Goal: Information Seeking & Learning: Learn about a topic

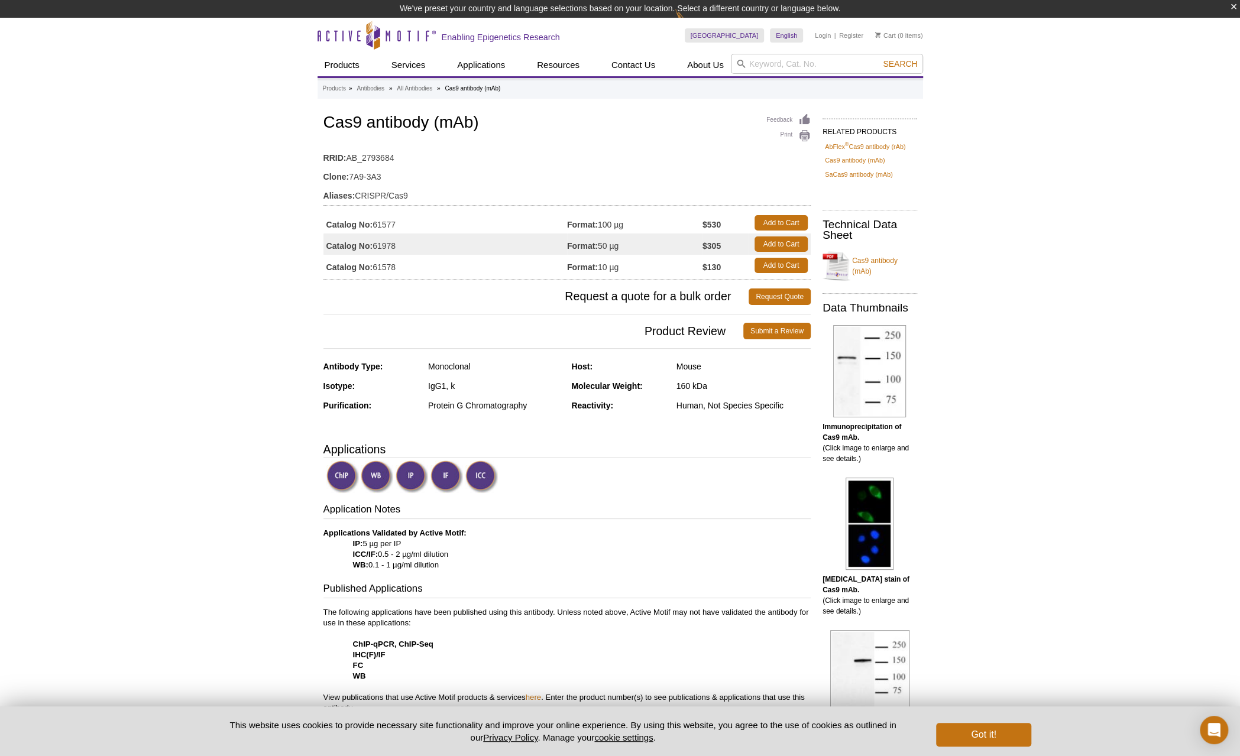
click at [829, 61] on input "search" at bounding box center [827, 64] width 192 height 20
paste input "61758"
type input "61758"
click at [892, 64] on span "Search" at bounding box center [900, 63] width 34 height 9
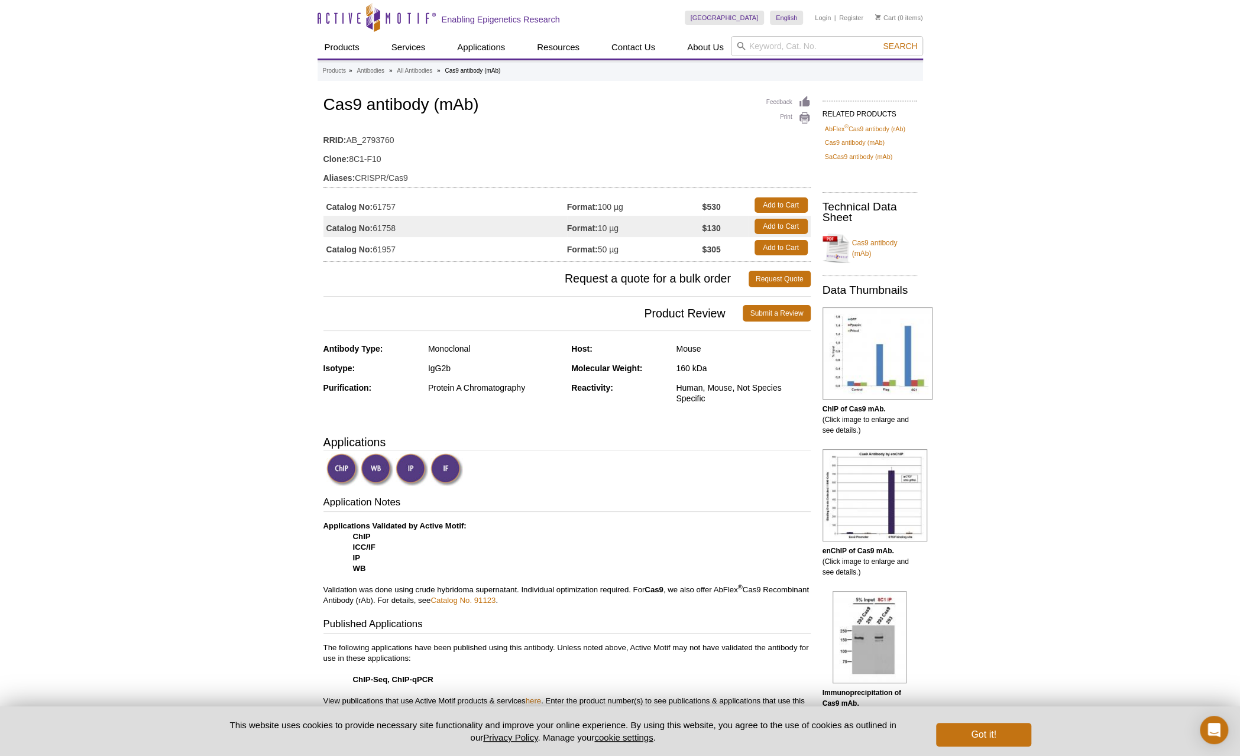
scroll to position [2053, 0]
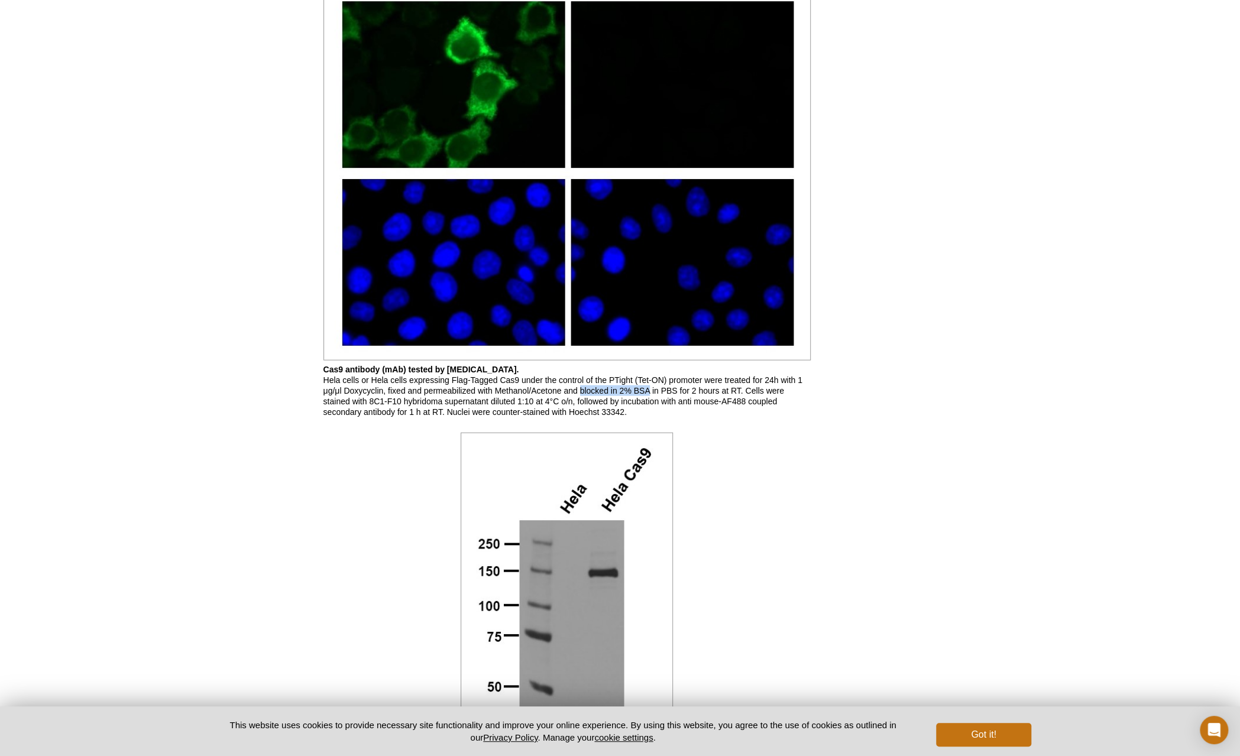
drag, startPoint x: 583, startPoint y: 377, endPoint x: 650, endPoint y: 375, distance: 67.4
click at [650, 375] on p "Cas9 antibody (mAb) tested by Immunofluorescence. Hela cells or Hela cells expr…" at bounding box center [566, 390] width 487 height 53
drag, startPoint x: 519, startPoint y: 388, endPoint x: 546, endPoint y: 389, distance: 27.2
click at [546, 389] on p "Cas9 antibody (mAb) tested by Immunofluorescence. Hela cells or Hela cells expr…" at bounding box center [566, 390] width 487 height 53
click at [652, 404] on p "Cas9 antibody (mAb) tested by Immunofluorescence. Hela cells or Hela cells expr…" at bounding box center [566, 390] width 487 height 53
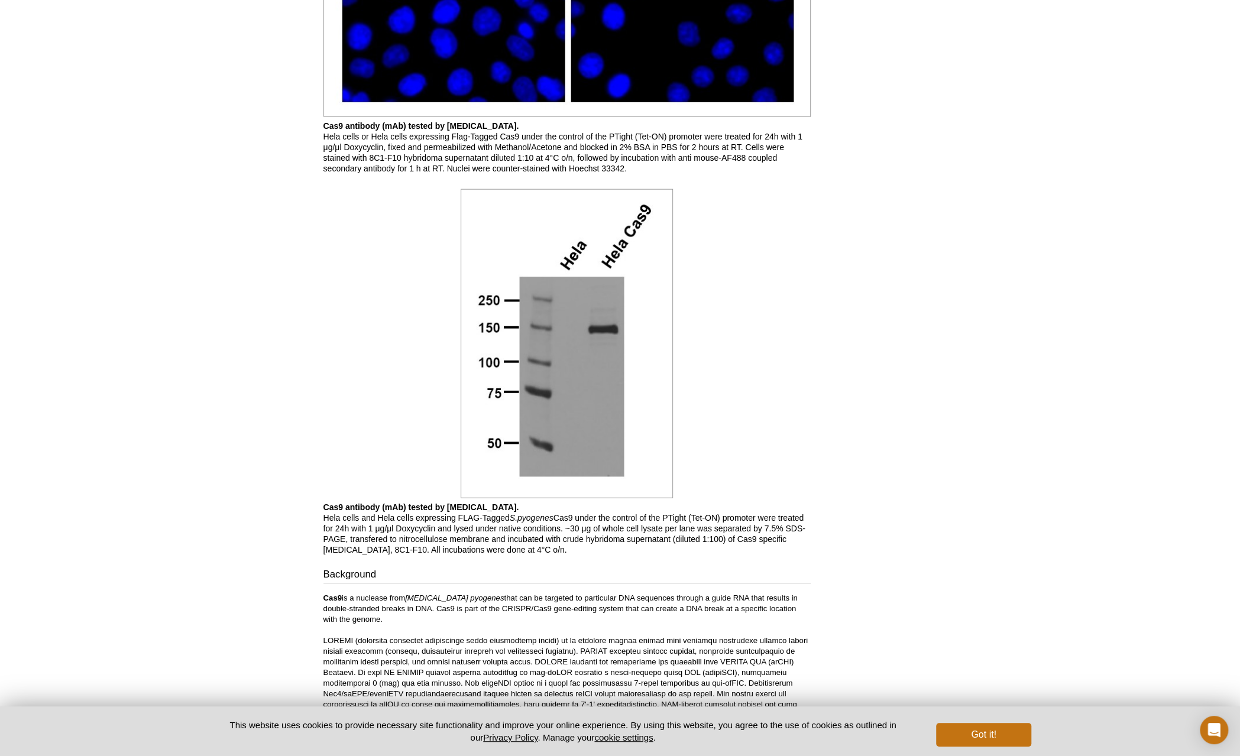
scroll to position [2349, 0]
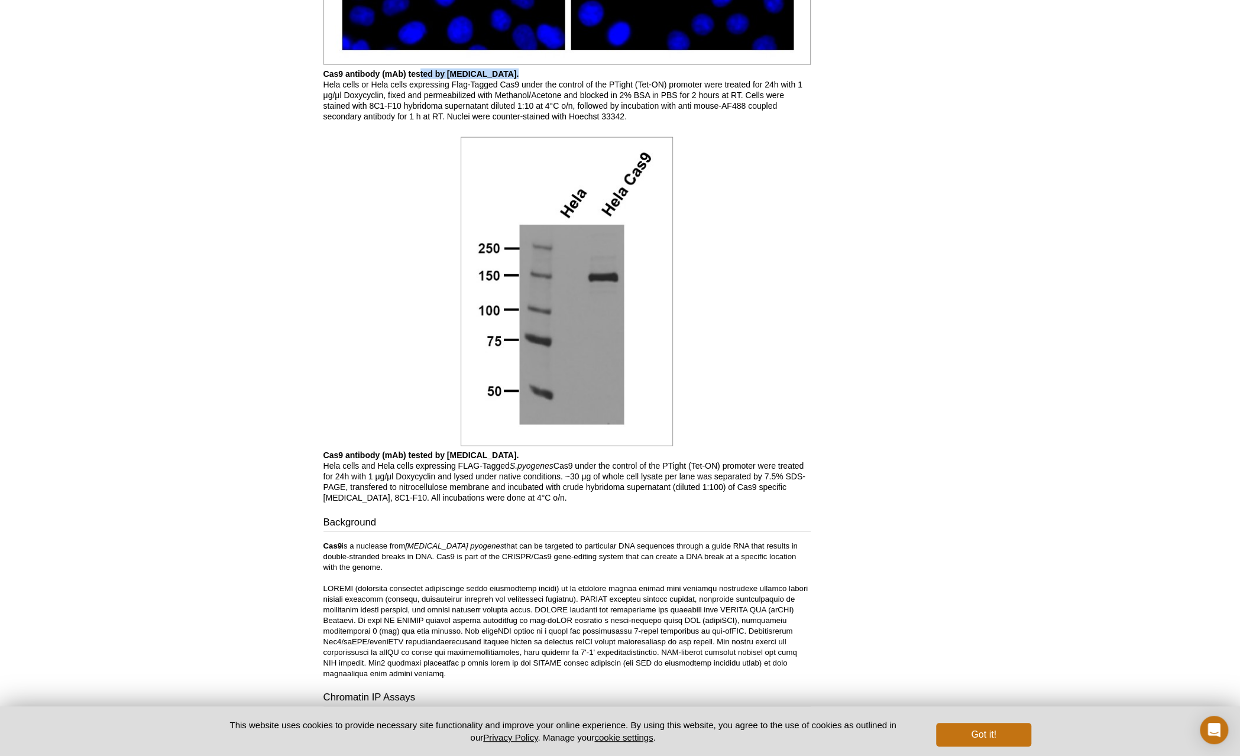
drag, startPoint x: 420, startPoint y: 61, endPoint x: 517, endPoint y: 60, distance: 97.0
click at [517, 69] on b "Cas9 antibody (mAb) tested by Immunofluorescence." at bounding box center [421, 73] width 196 height 9
drag, startPoint x: 674, startPoint y: 474, endPoint x: 720, endPoint y: 472, distance: 46.1
click at [720, 472] on p "Cas9 antibody (mAb) tested by Western blot. Hela cells and Hela cells expressin…" at bounding box center [566, 476] width 487 height 53
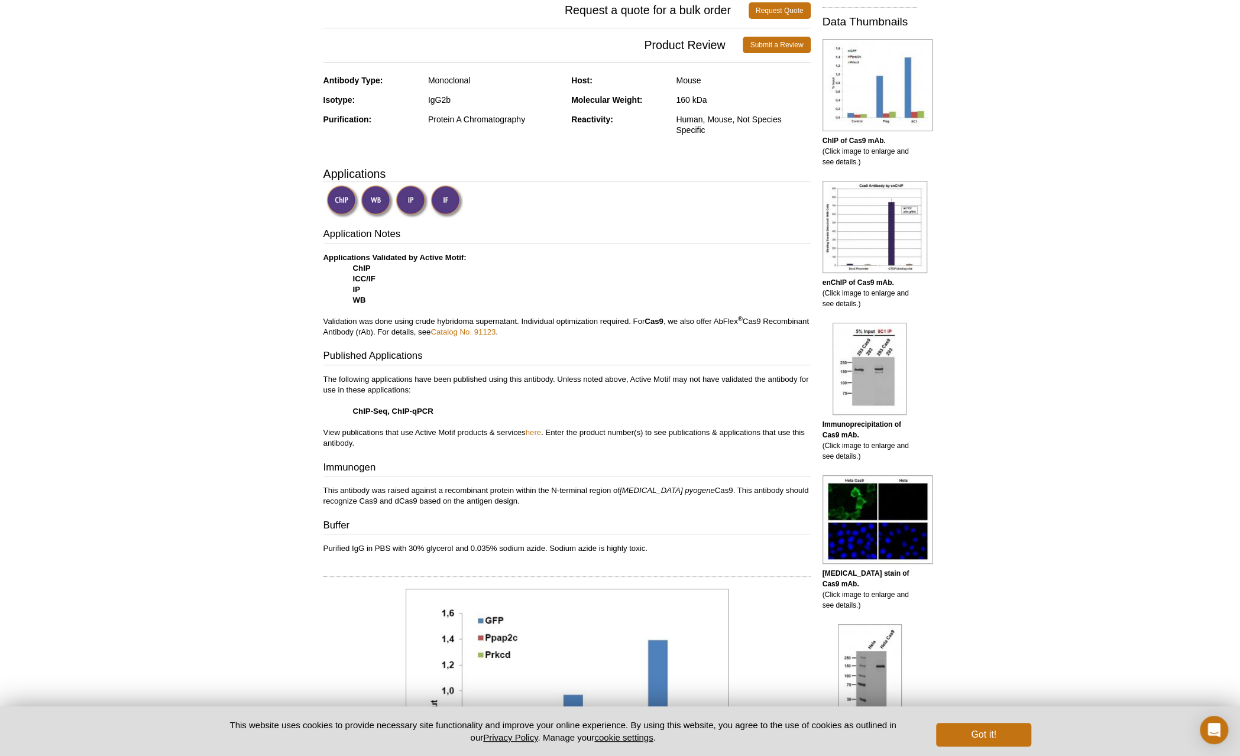
scroll to position [0, 0]
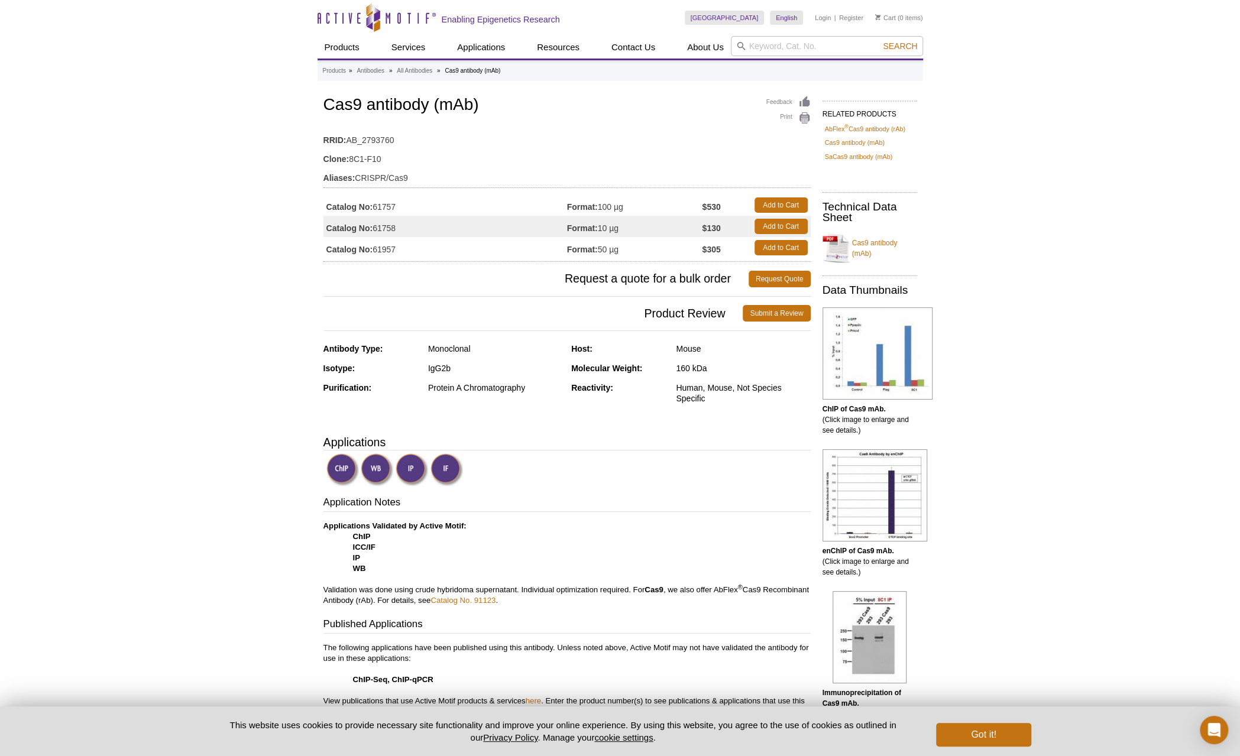
drag, startPoint x: 721, startPoint y: 224, endPoint x: 534, endPoint y: 225, distance: 187.5
click at [534, 225] on tr "Catalog No: 61758 Format: 10 µg $130 Add to Cart" at bounding box center [566, 226] width 487 height 21
click at [608, 439] on h3 "Applications" at bounding box center [566, 442] width 487 height 18
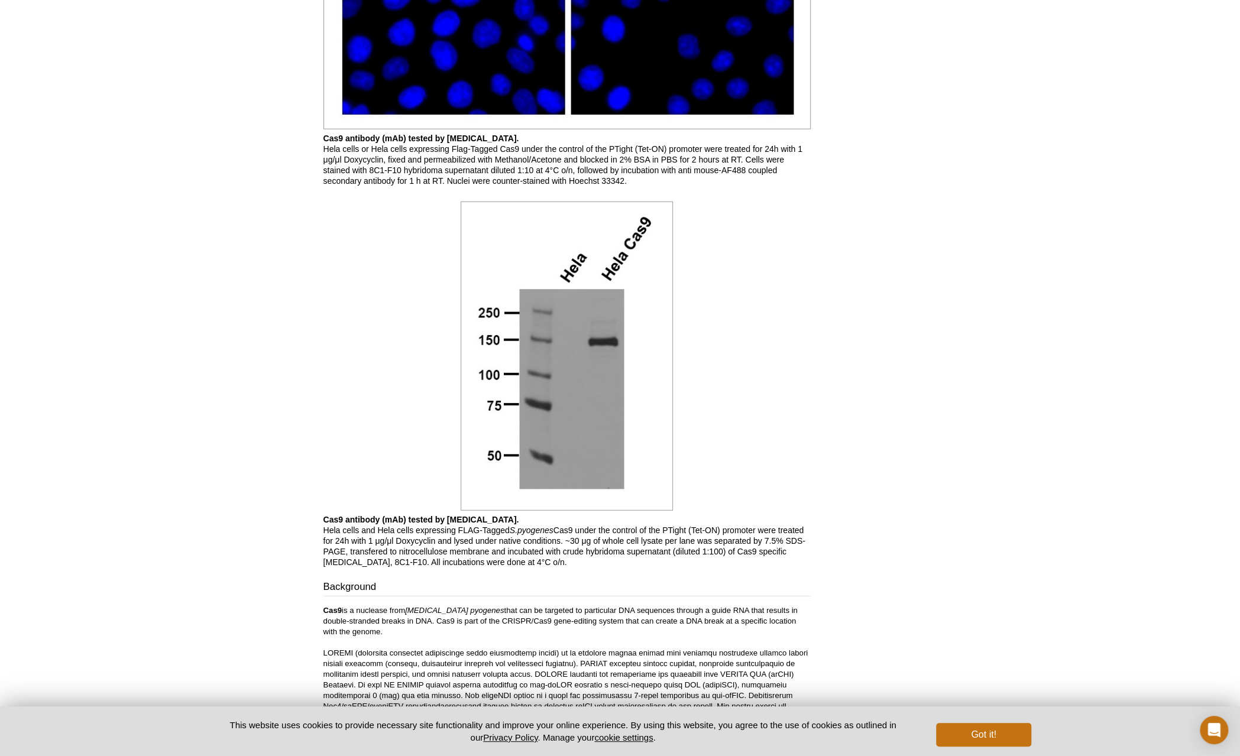
scroll to position [2309, 0]
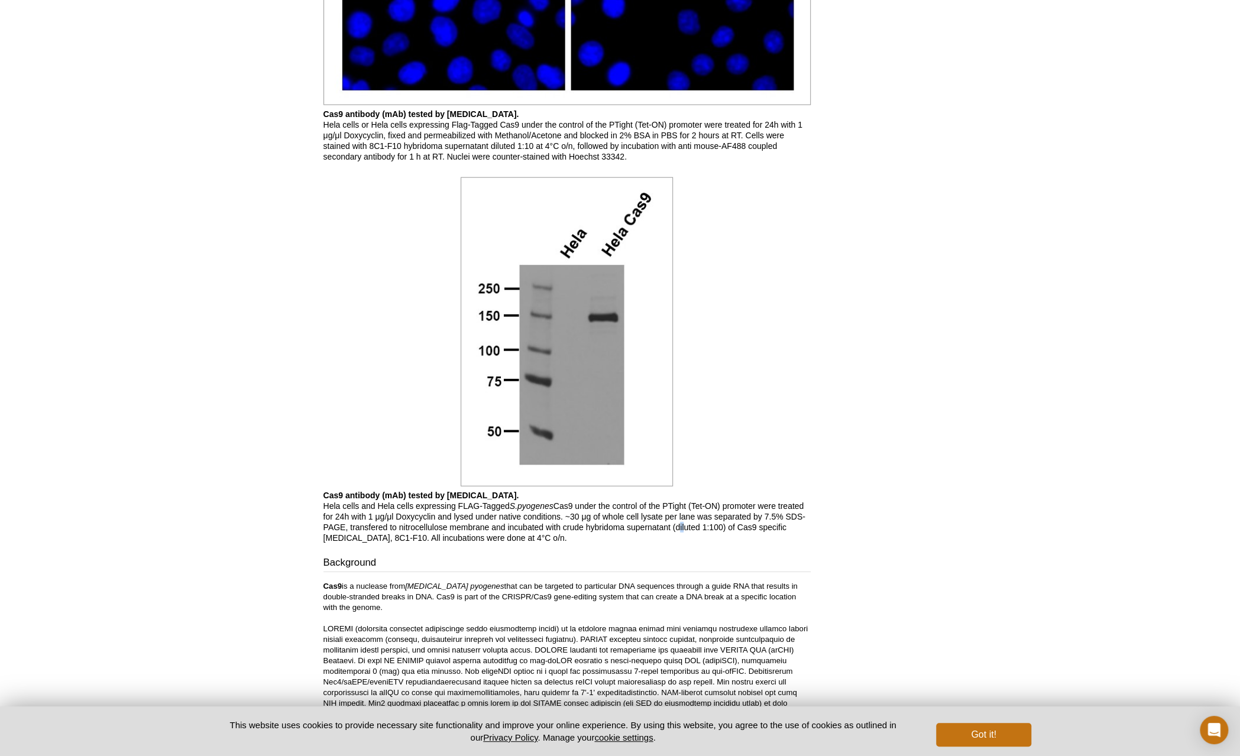
drag, startPoint x: 675, startPoint y: 517, endPoint x: 682, endPoint y: 517, distance: 7.7
click at [682, 517] on p "Cas9 antibody (mAb) tested by Western blot. Hela cells and Hela cells expressin…" at bounding box center [566, 516] width 487 height 53
drag, startPoint x: 413, startPoint y: 480, endPoint x: 520, endPoint y: 497, distance: 109.1
click at [520, 497] on p "Cas9 antibody (mAb) tested by Western blot. Hela cells and Hela cells expressin…" at bounding box center [566, 516] width 487 height 53
drag, startPoint x: 571, startPoint y: 515, endPoint x: 707, endPoint y: 515, distance: 136.6
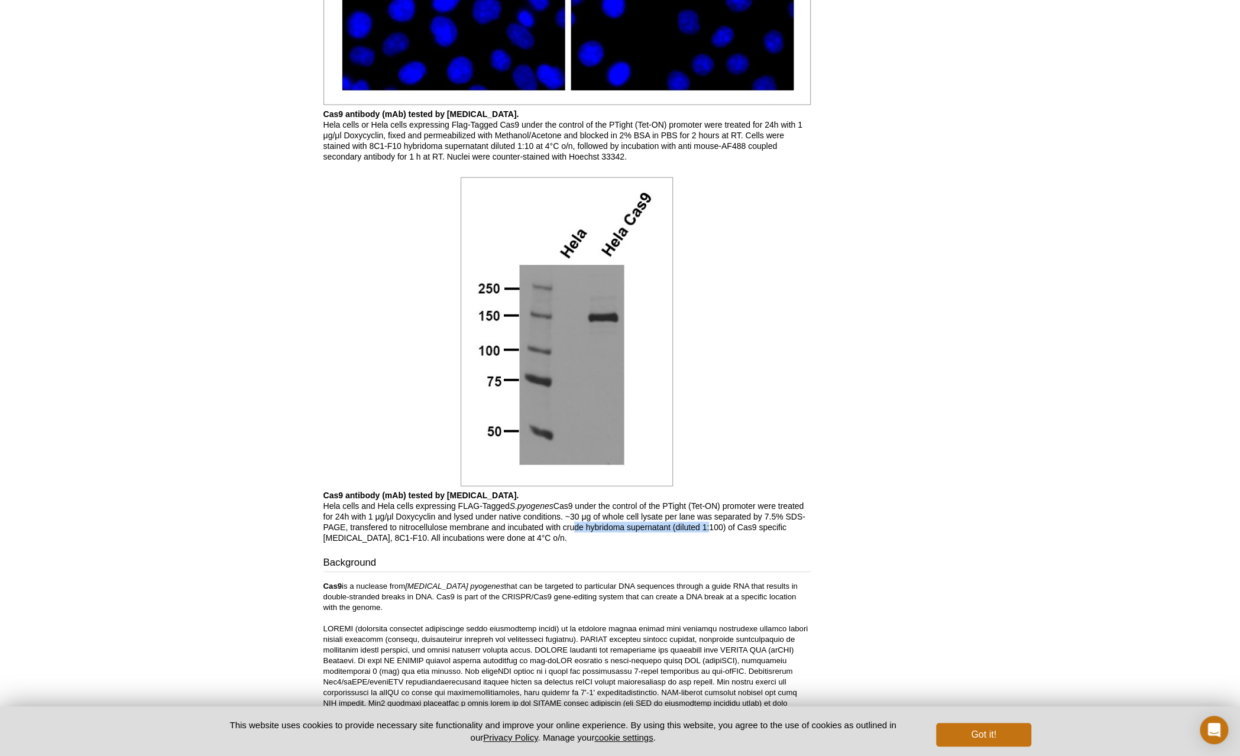
click at [707, 515] on p "Cas9 antibody (mAb) tested by Western blot. Hela cells and Hela cells expressin…" at bounding box center [566, 516] width 487 height 53
click at [710, 517] on p "Cas9 antibody (mAb) tested by Western blot. Hela cells and Hela cells expressin…" at bounding box center [566, 516] width 487 height 53
click at [714, 513] on p "Cas9 antibody (mAb) tested by Western blot. Hela cells and Hela cells expressin…" at bounding box center [566, 516] width 487 height 53
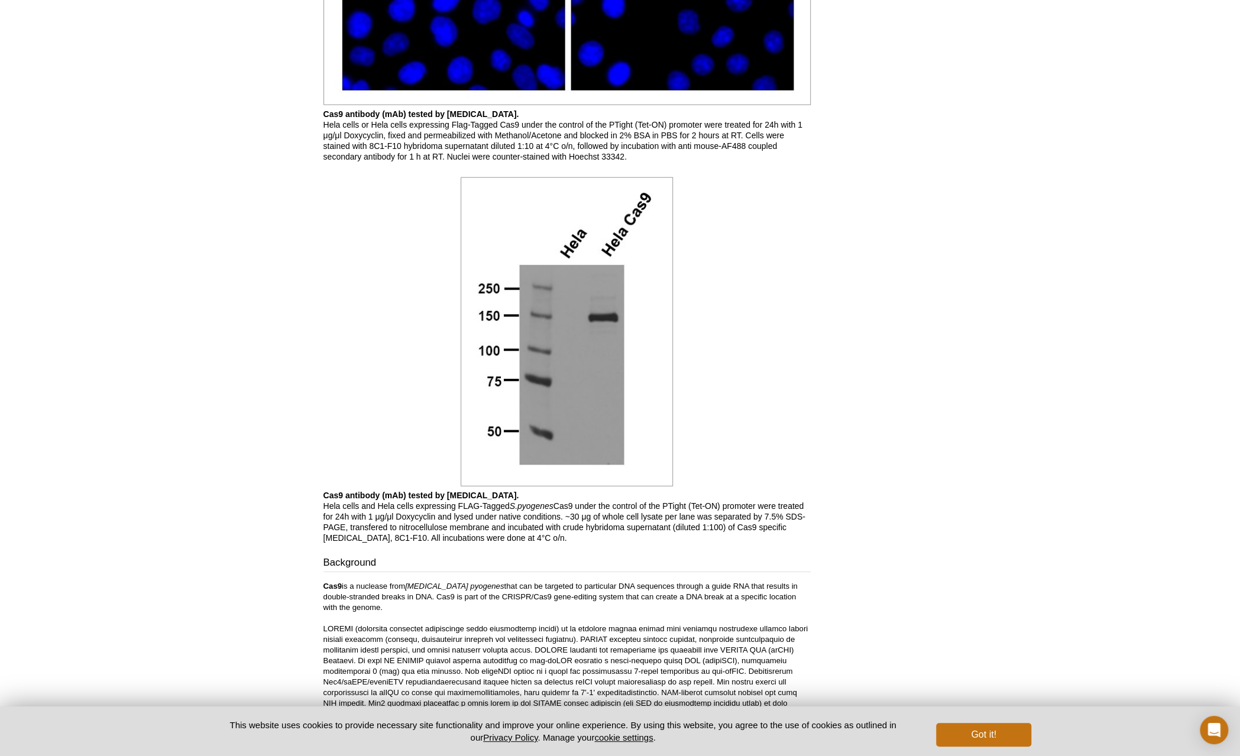
click at [661, 510] on p "Cas9 antibody (mAb) tested by Western blot. Hela cells and Hela cells expressin…" at bounding box center [566, 516] width 487 height 53
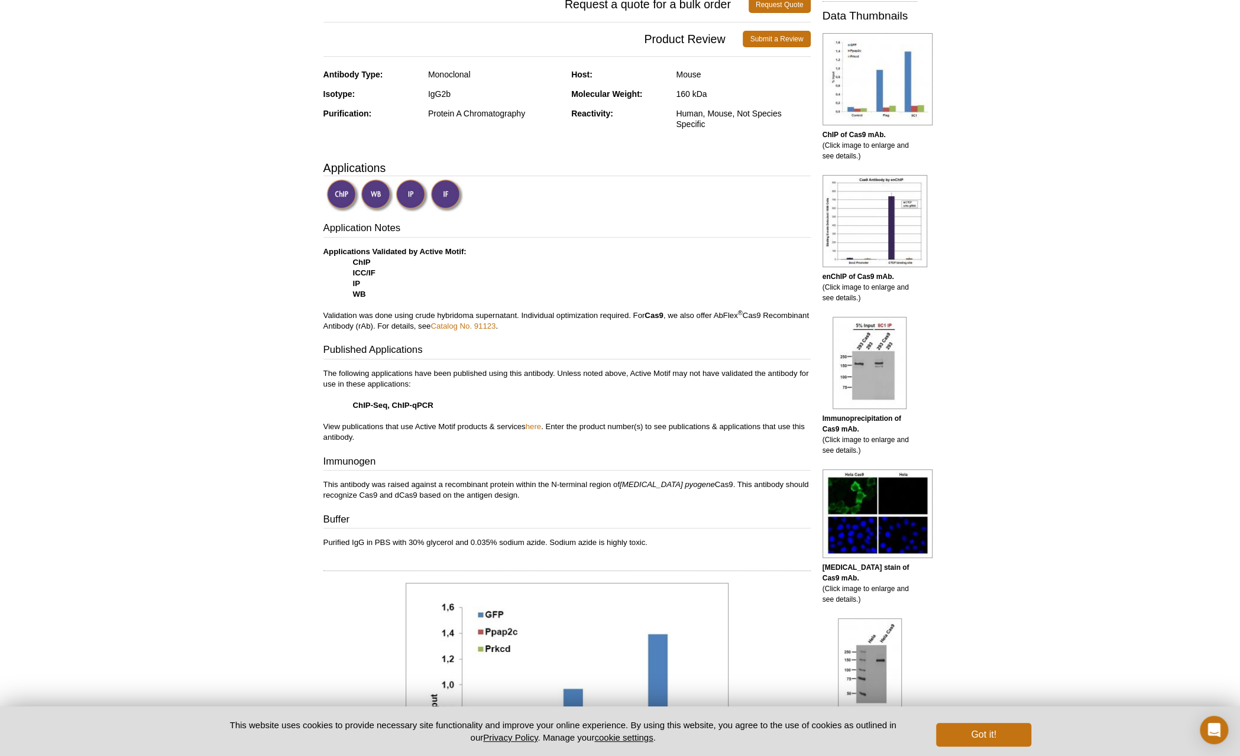
scroll to position [0, 0]
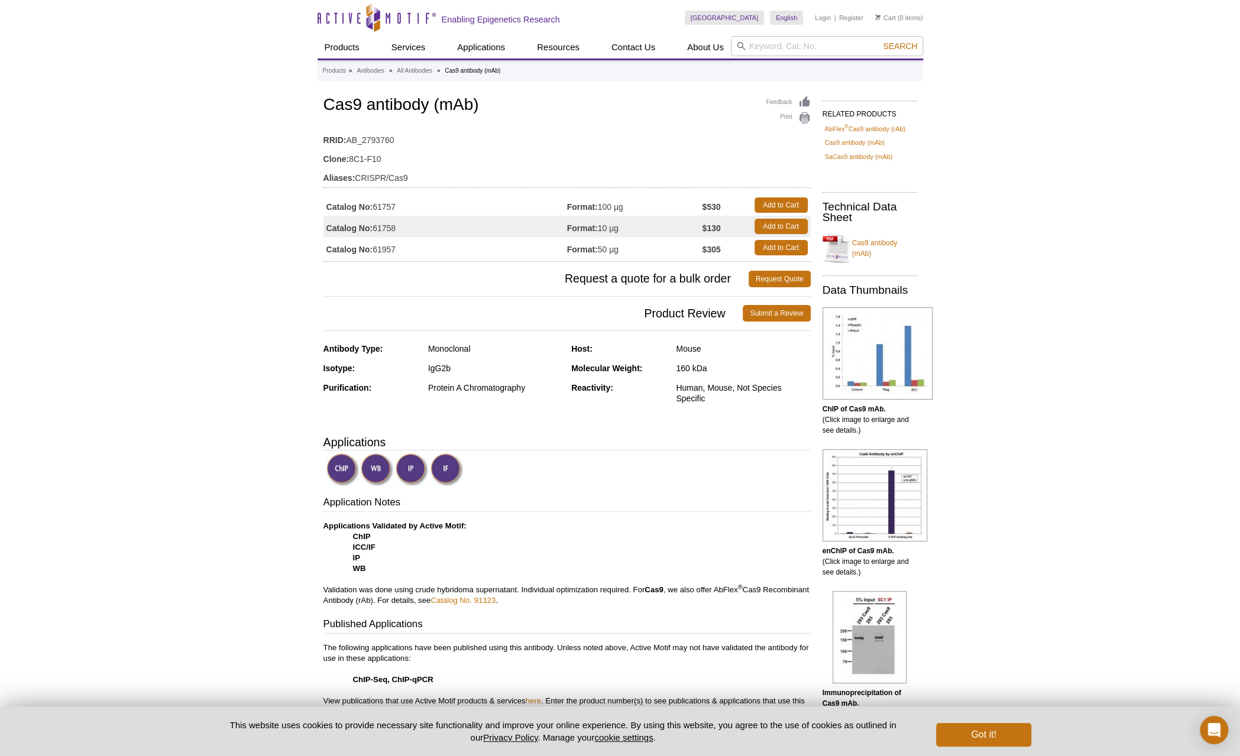
click at [419, 107] on h1 "Cas9 antibody (mAb)" at bounding box center [566, 106] width 487 height 20
copy h1 "Cas9 antibody (mAb)"
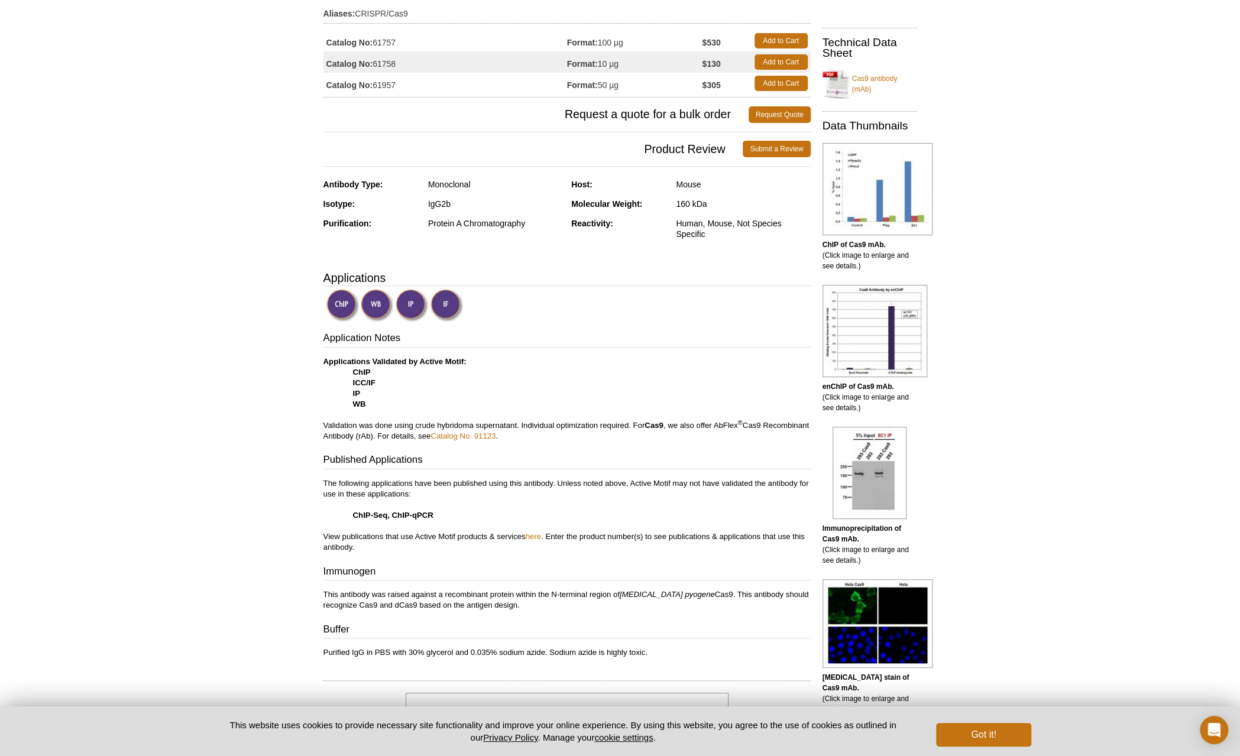
scroll to position [237, 0]
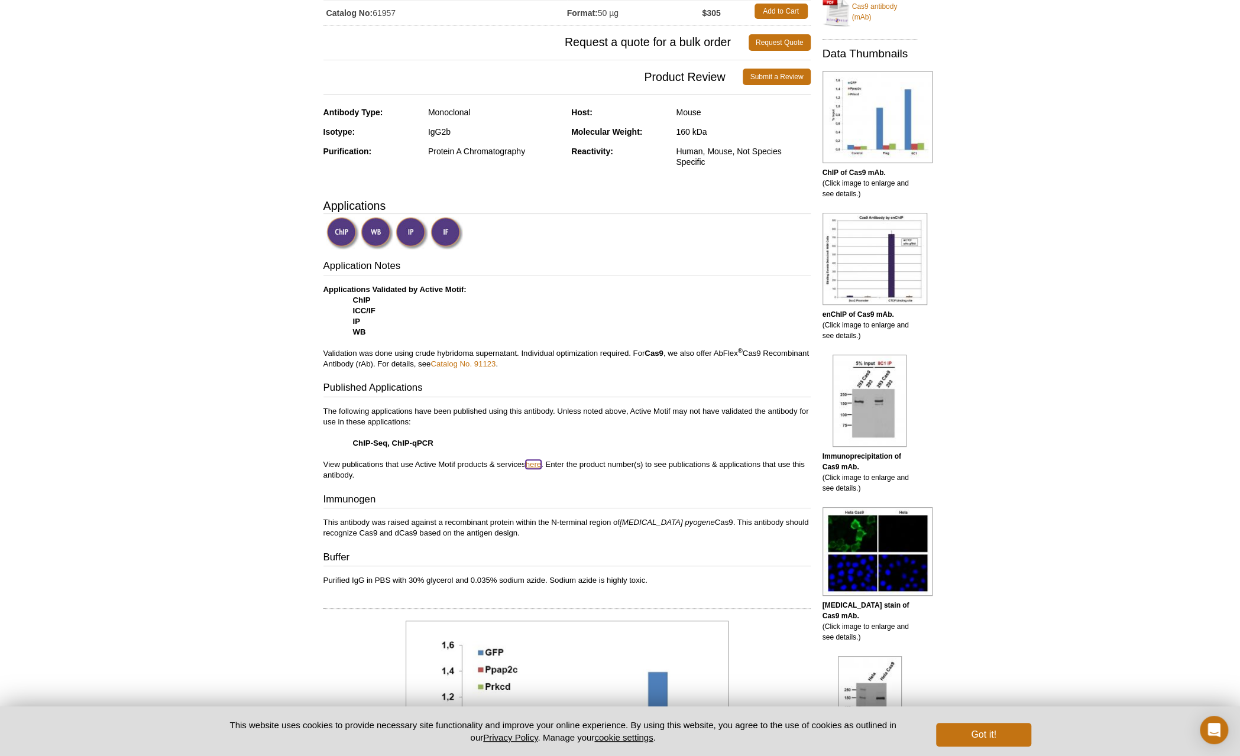
click at [533, 460] on link "here" at bounding box center [533, 464] width 15 height 9
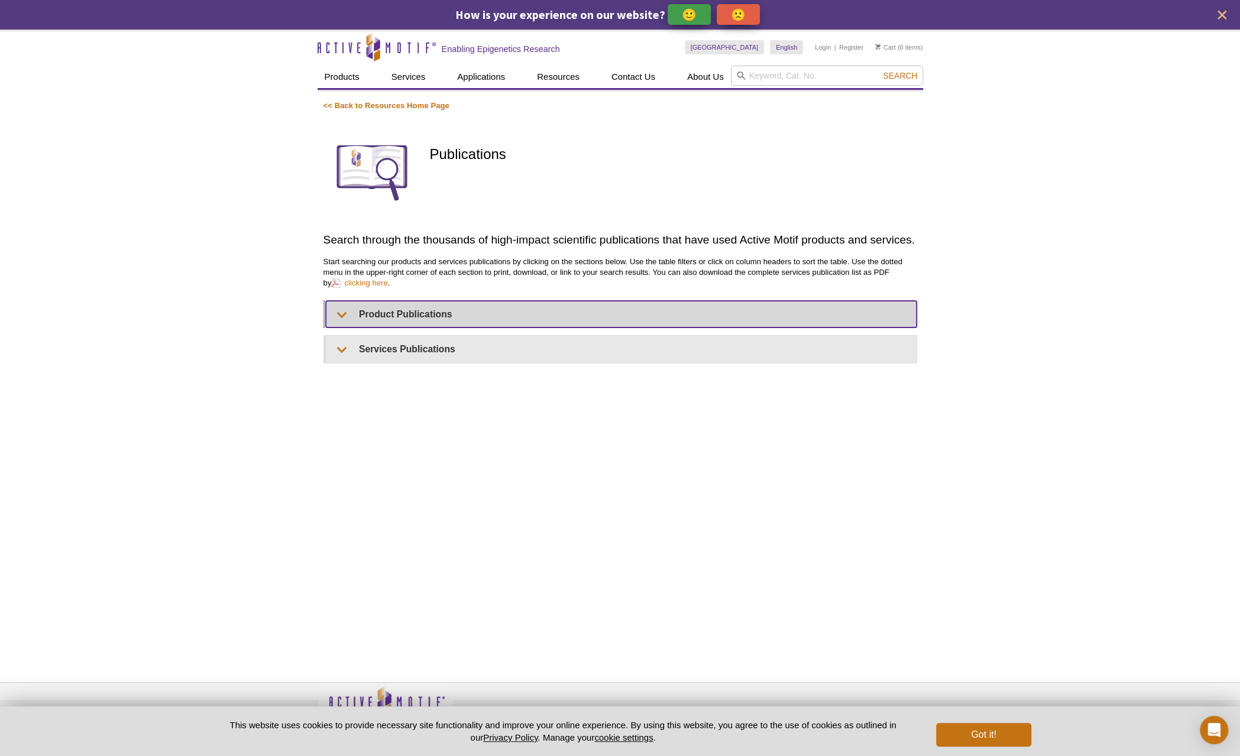
click at [406, 312] on summary "Product Publications" at bounding box center [621, 314] width 591 height 27
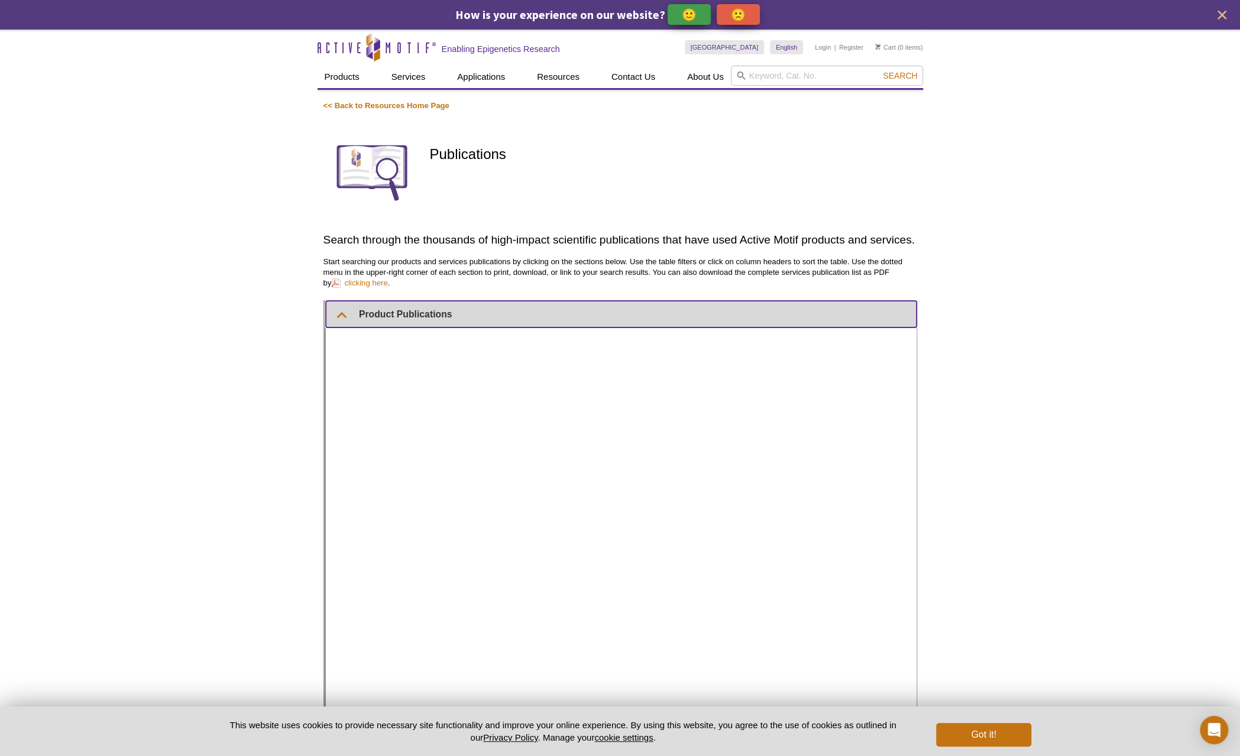
click at [403, 319] on summary "Product Publications" at bounding box center [621, 314] width 591 height 27
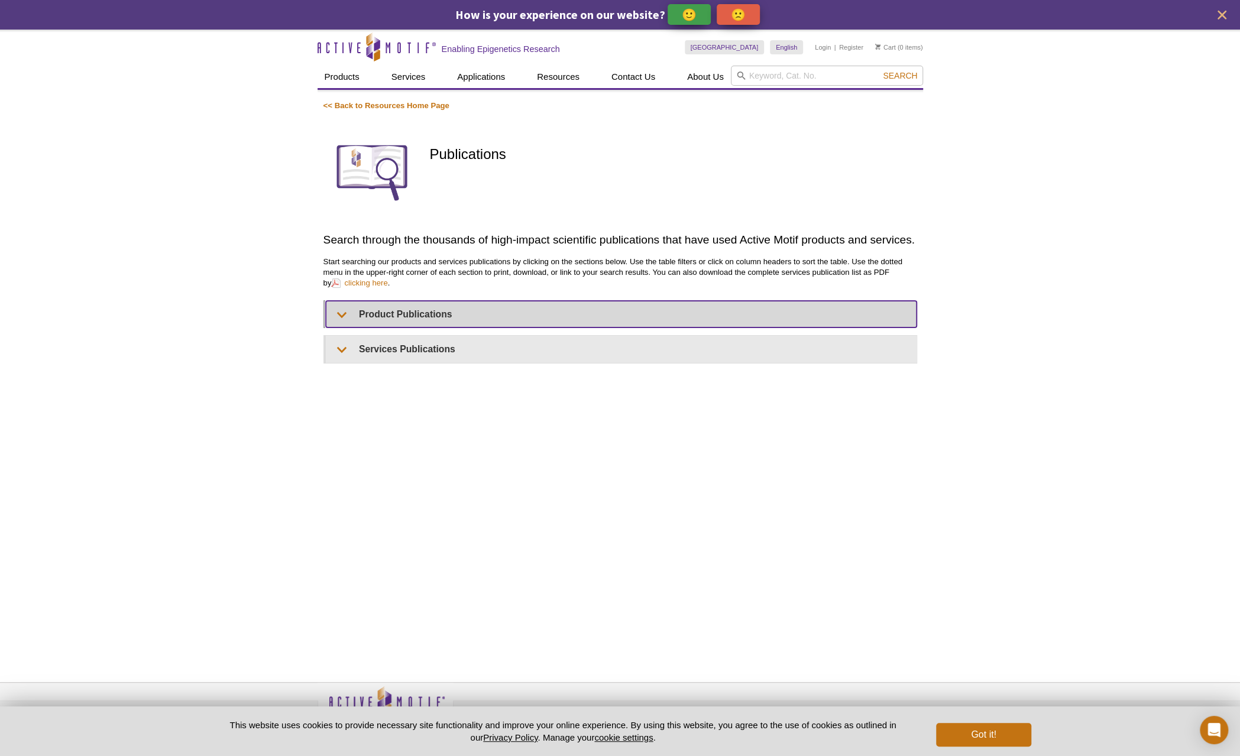
click at [403, 319] on summary "Product Publications" at bounding box center [621, 314] width 591 height 27
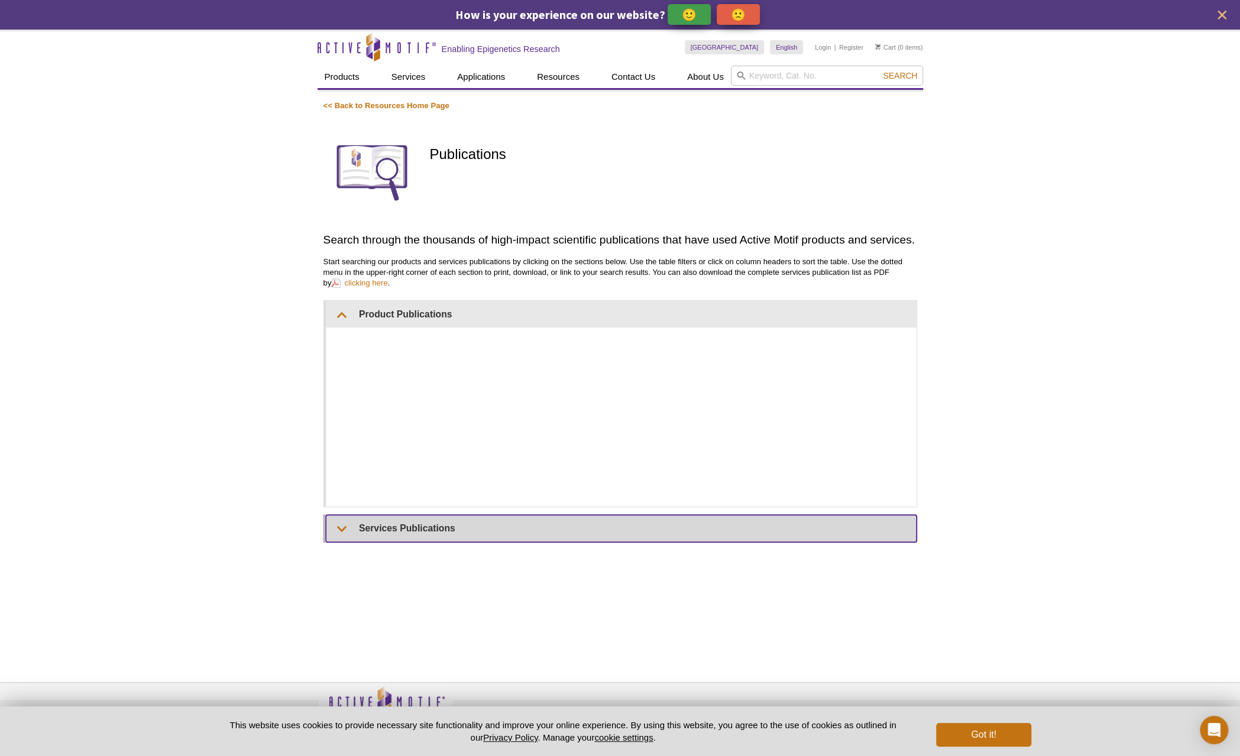
click at [407, 532] on summary "Services Publications" at bounding box center [621, 528] width 591 height 27
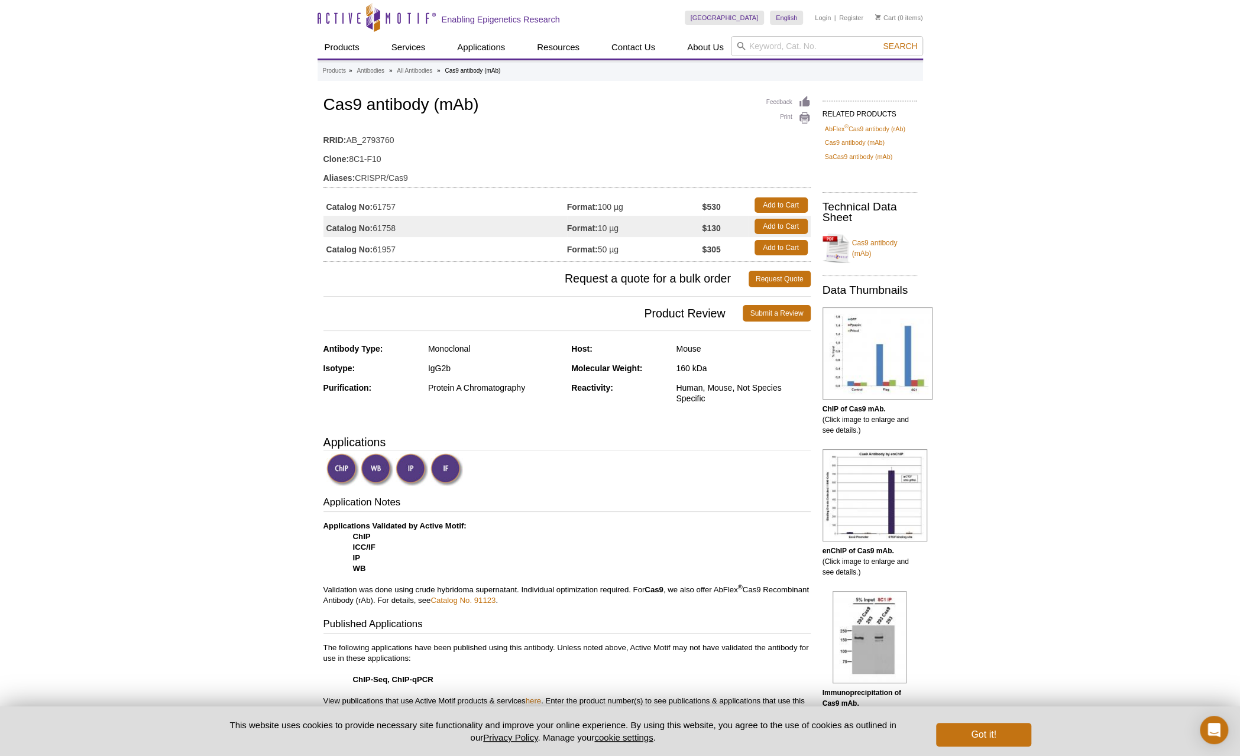
click at [384, 244] on td "Catalog No: 61957" at bounding box center [445, 247] width 244 height 21
copy td "61957"
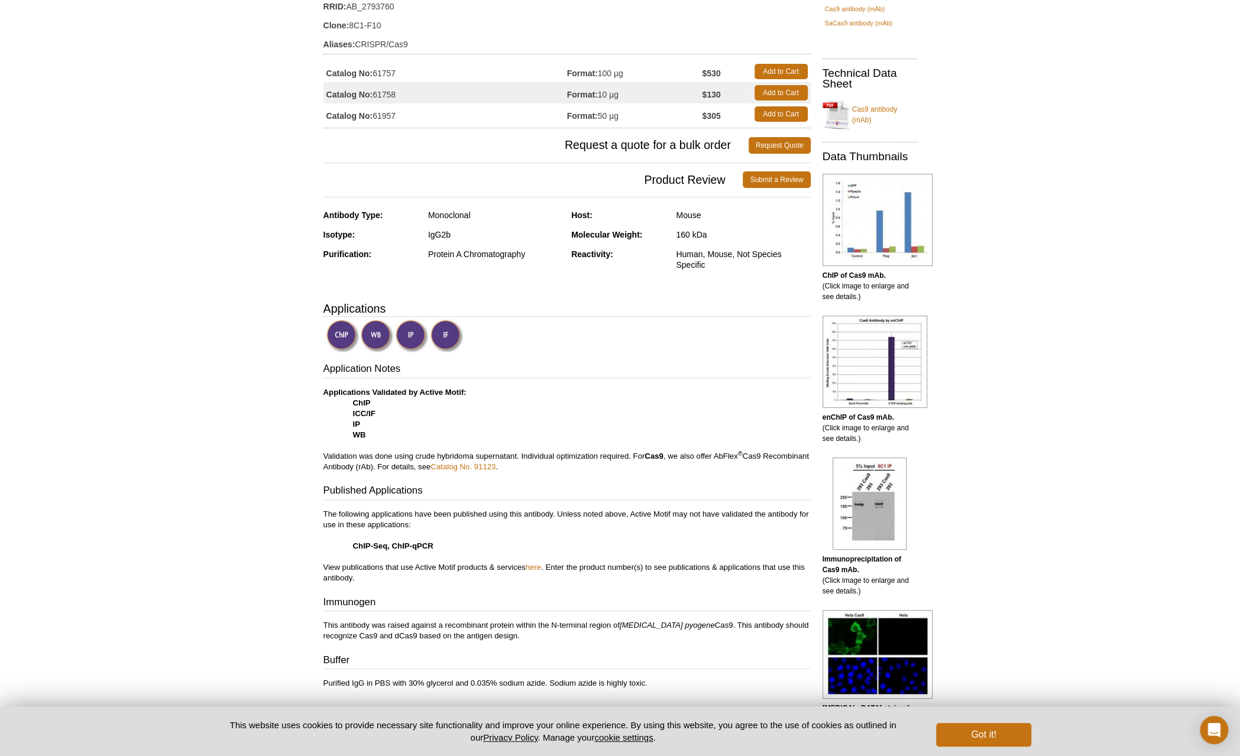
scroll to position [177, 0]
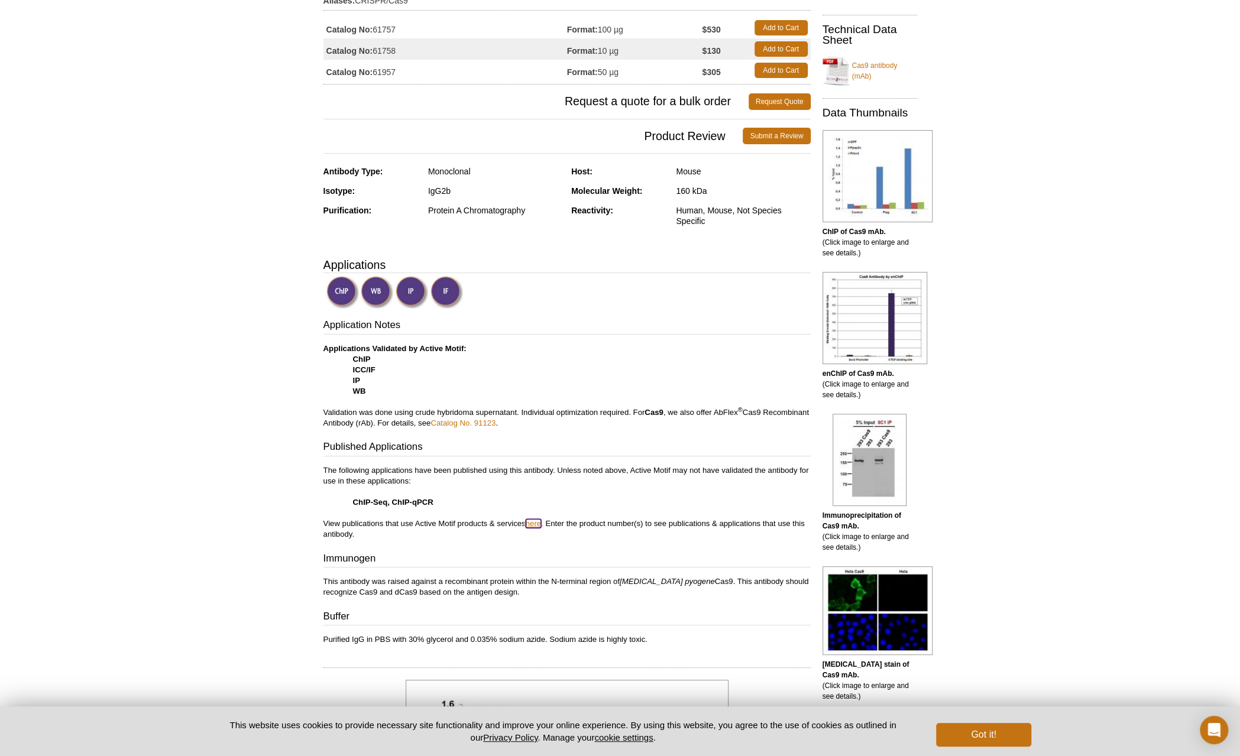
click at [531, 521] on link "here" at bounding box center [533, 523] width 15 height 9
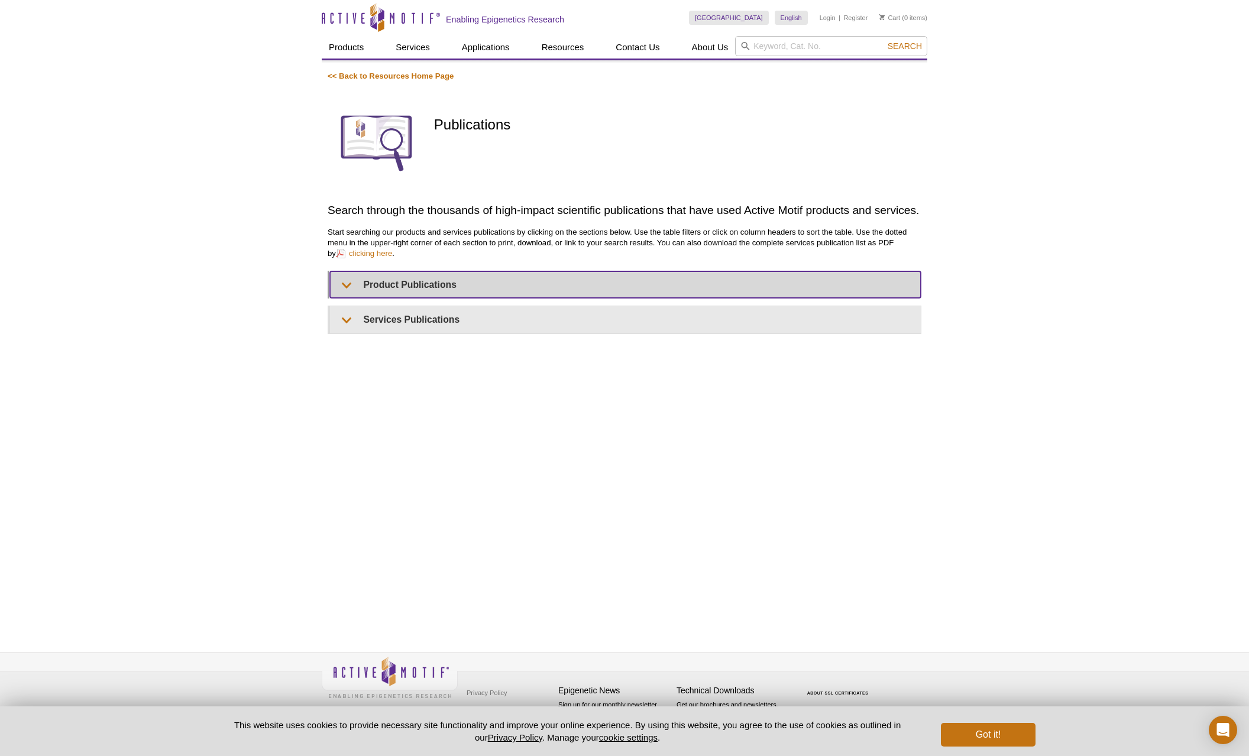
click at [437, 285] on summary "Product Publications" at bounding box center [625, 284] width 591 height 27
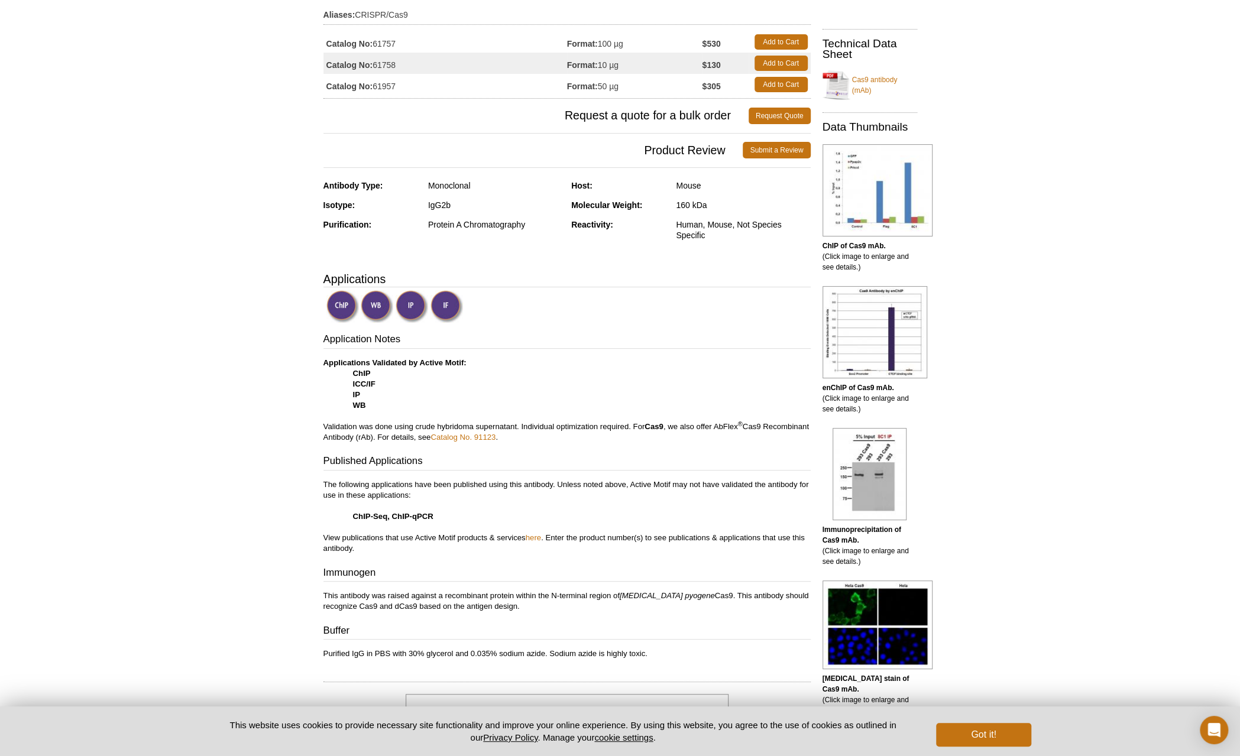
scroll to position [177, 0]
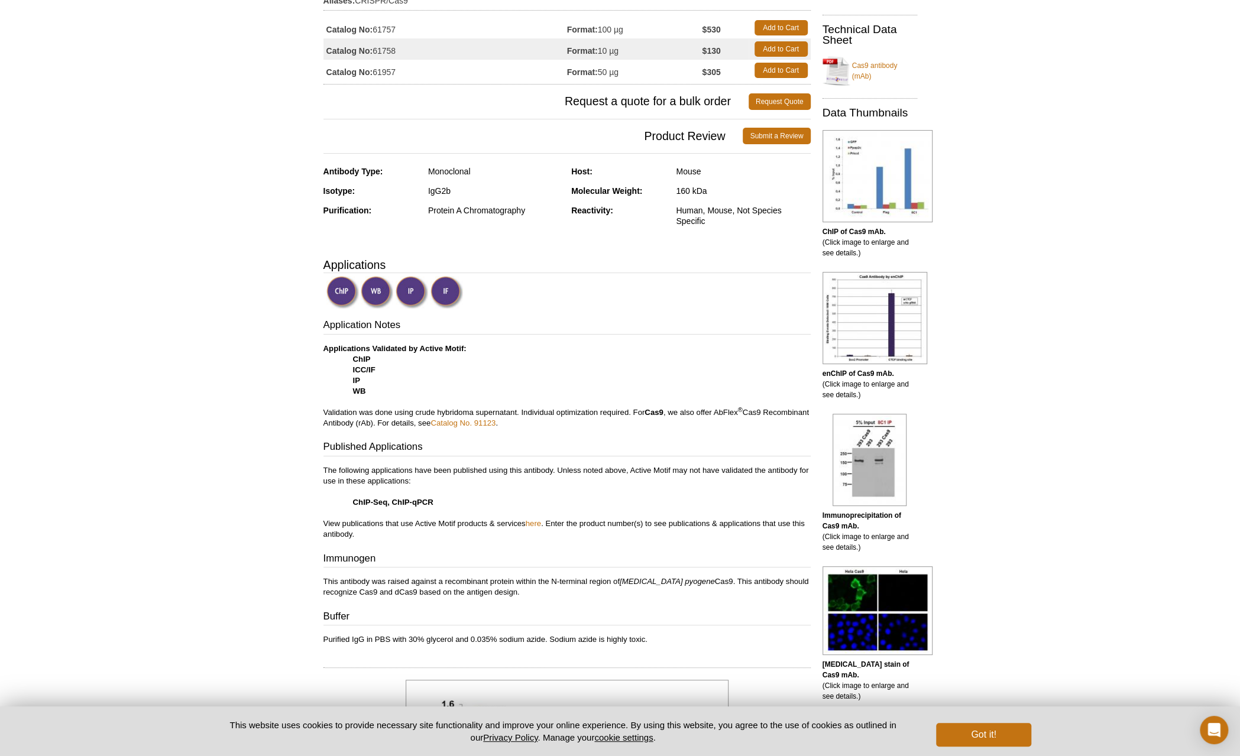
click at [393, 30] on td "Catalog No: 61757" at bounding box center [445, 27] width 244 height 21
copy td "61757"
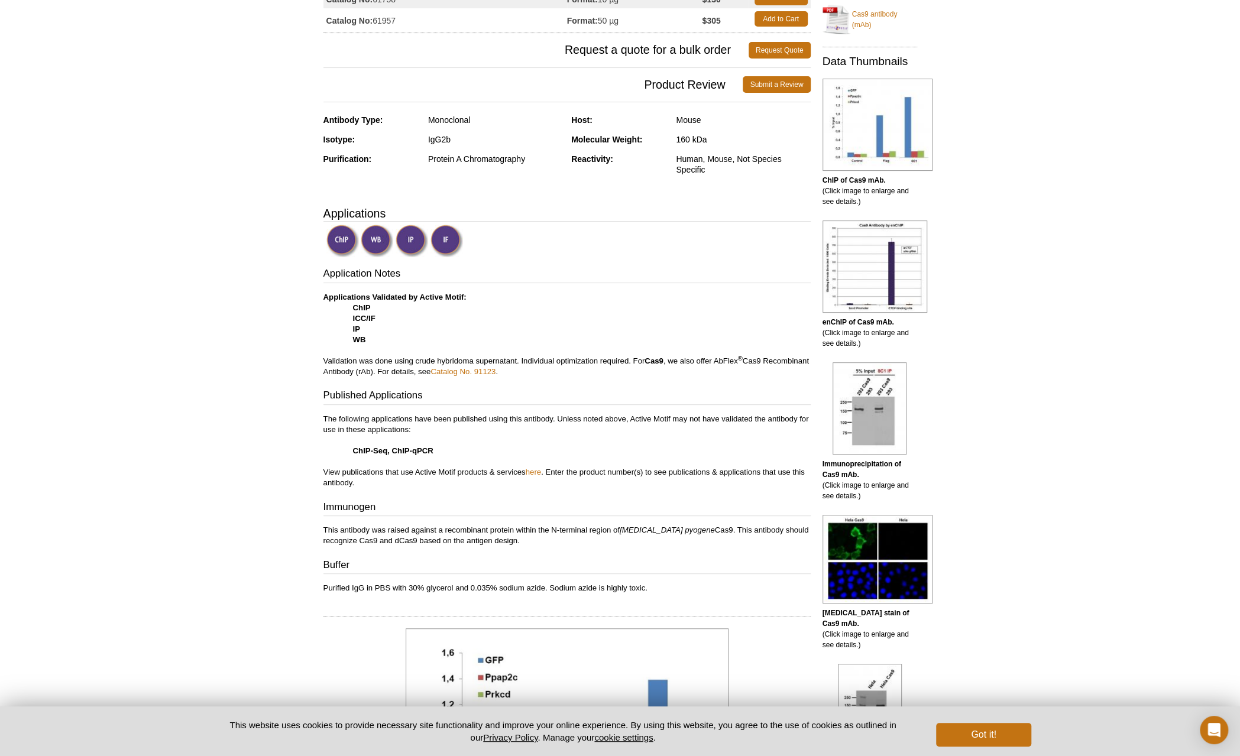
scroll to position [296, 0]
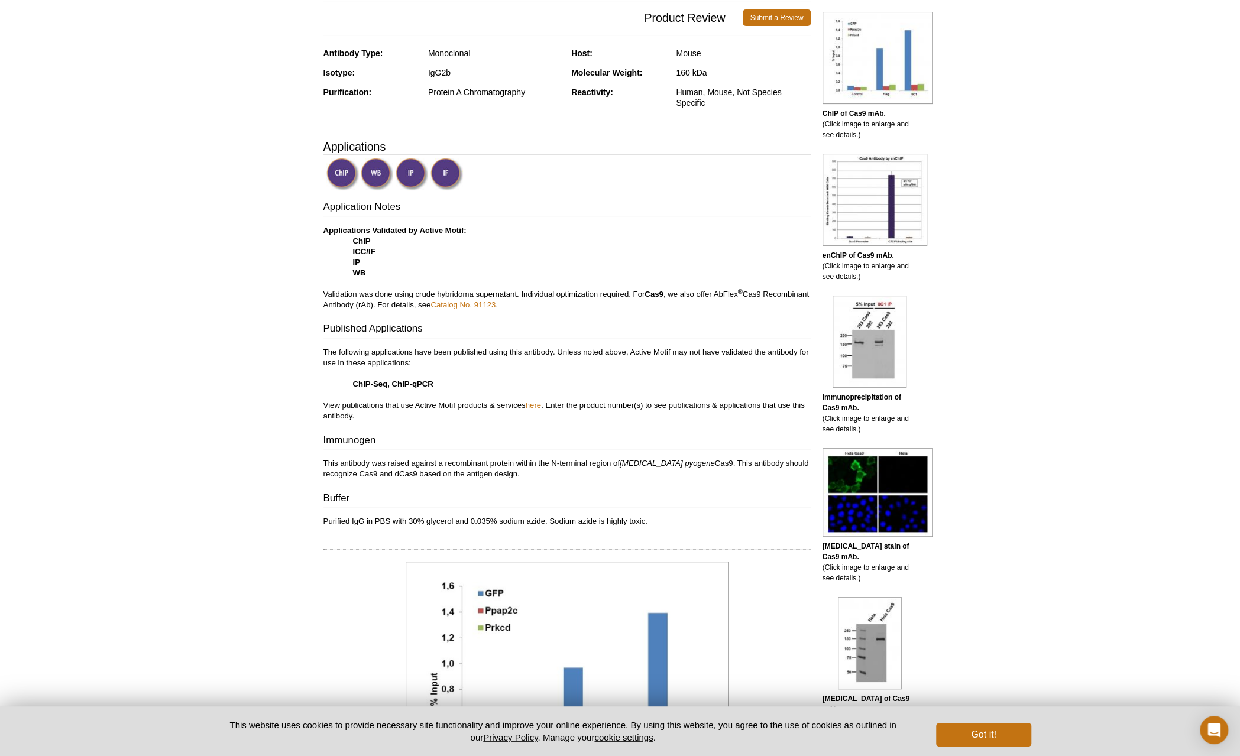
click at [532, 397] on p "The following applications have been published using this antibody. Unless note…" at bounding box center [566, 384] width 487 height 75
click at [535, 401] on link "here" at bounding box center [533, 405] width 15 height 9
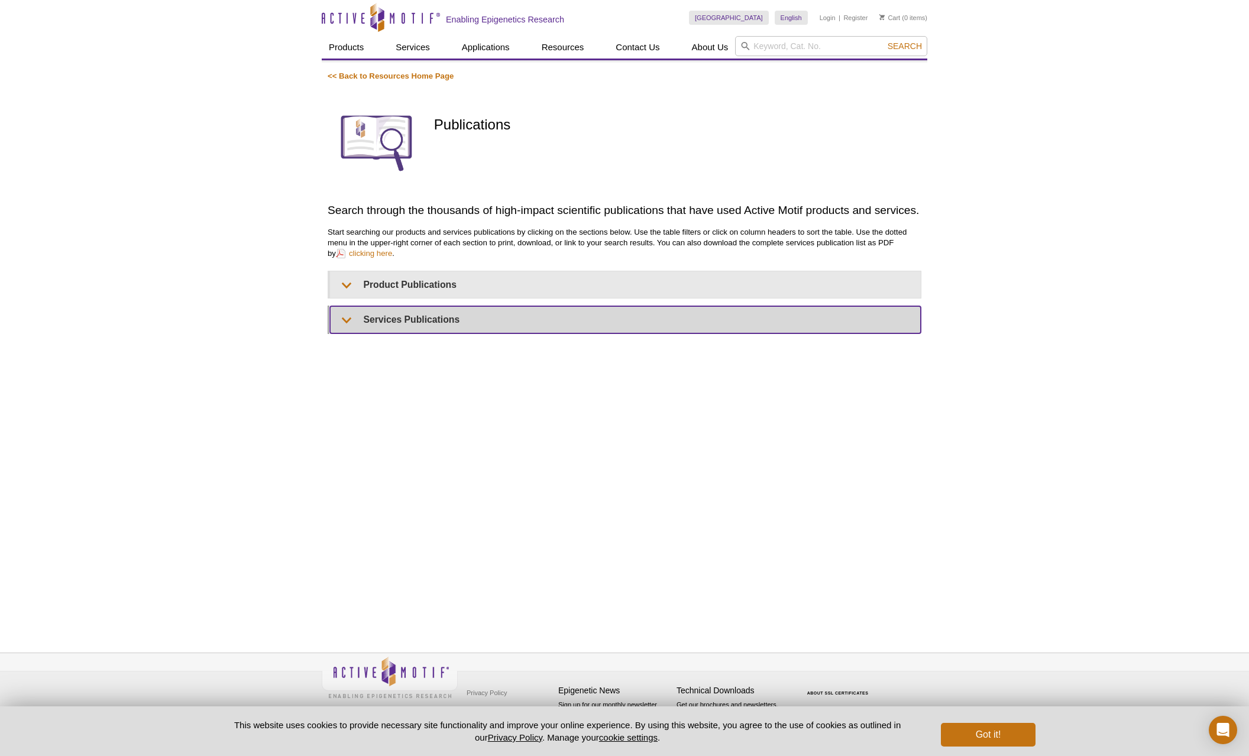
click at [422, 313] on summary "Services Publications" at bounding box center [625, 319] width 591 height 27
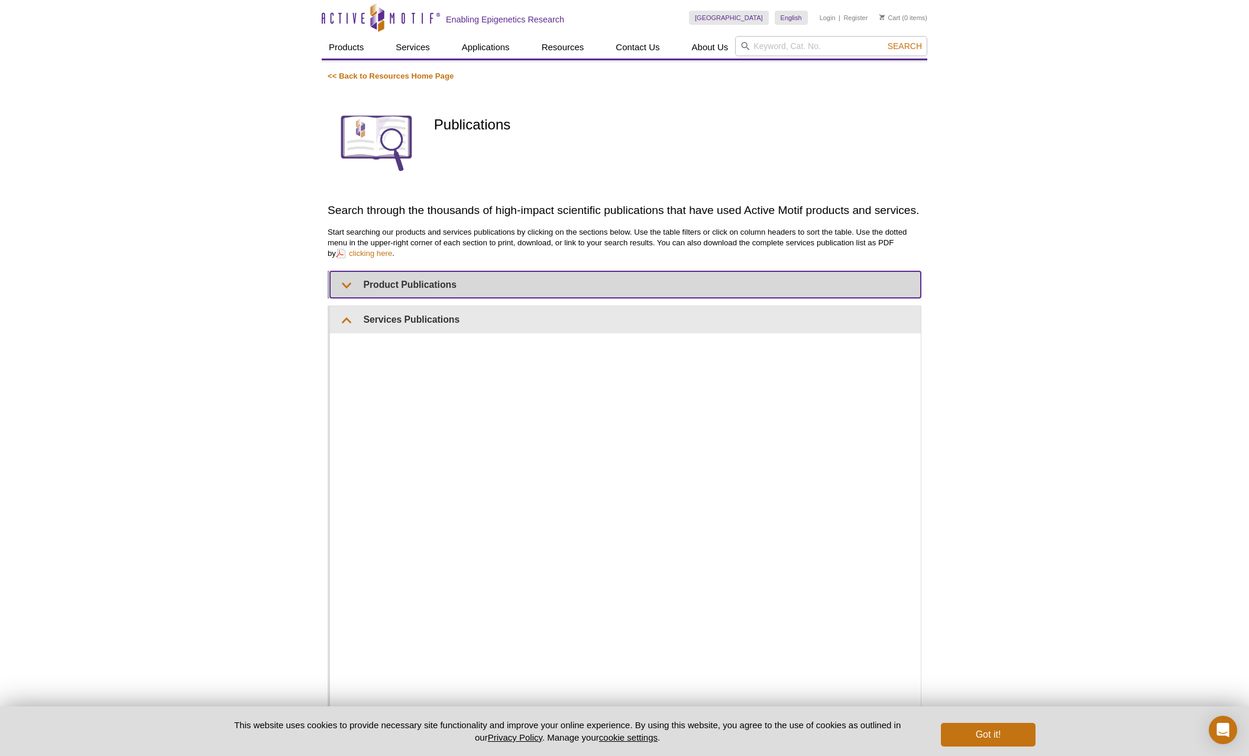
click at [478, 295] on summary "Product Publications" at bounding box center [625, 284] width 591 height 27
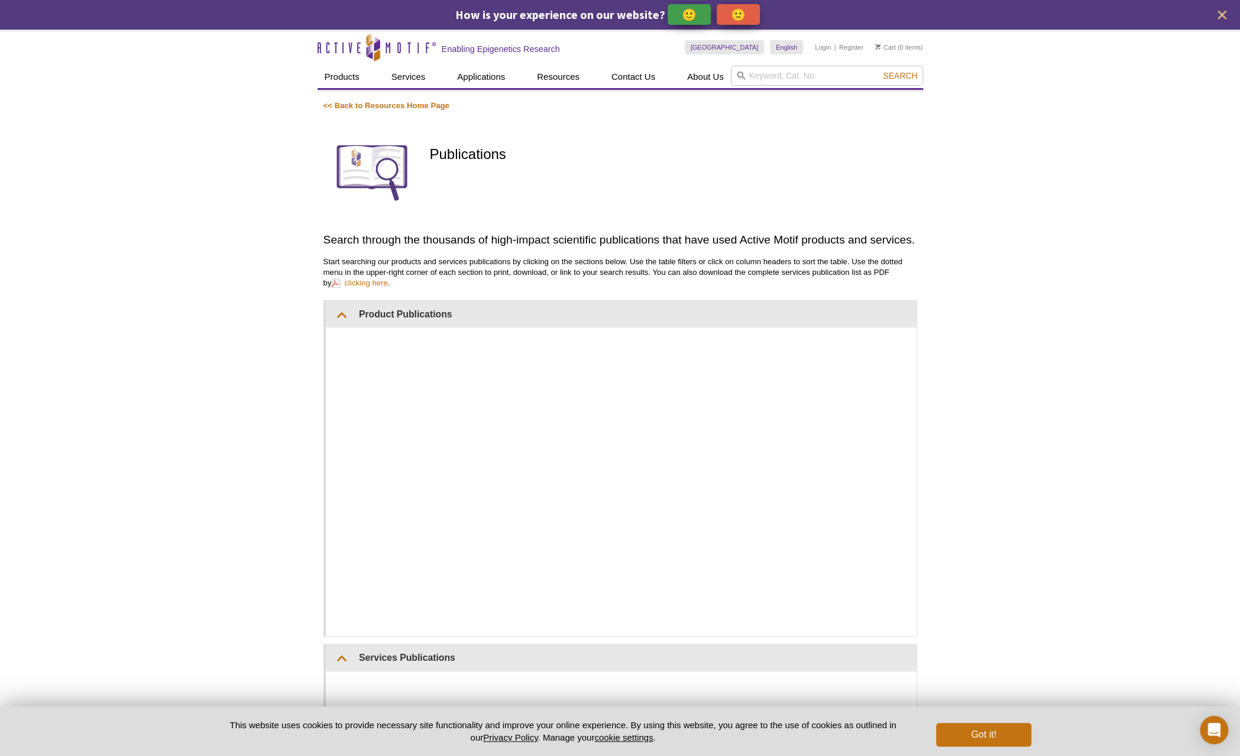
click at [799, 228] on div "Publications" at bounding box center [620, 177] width 594 height 109
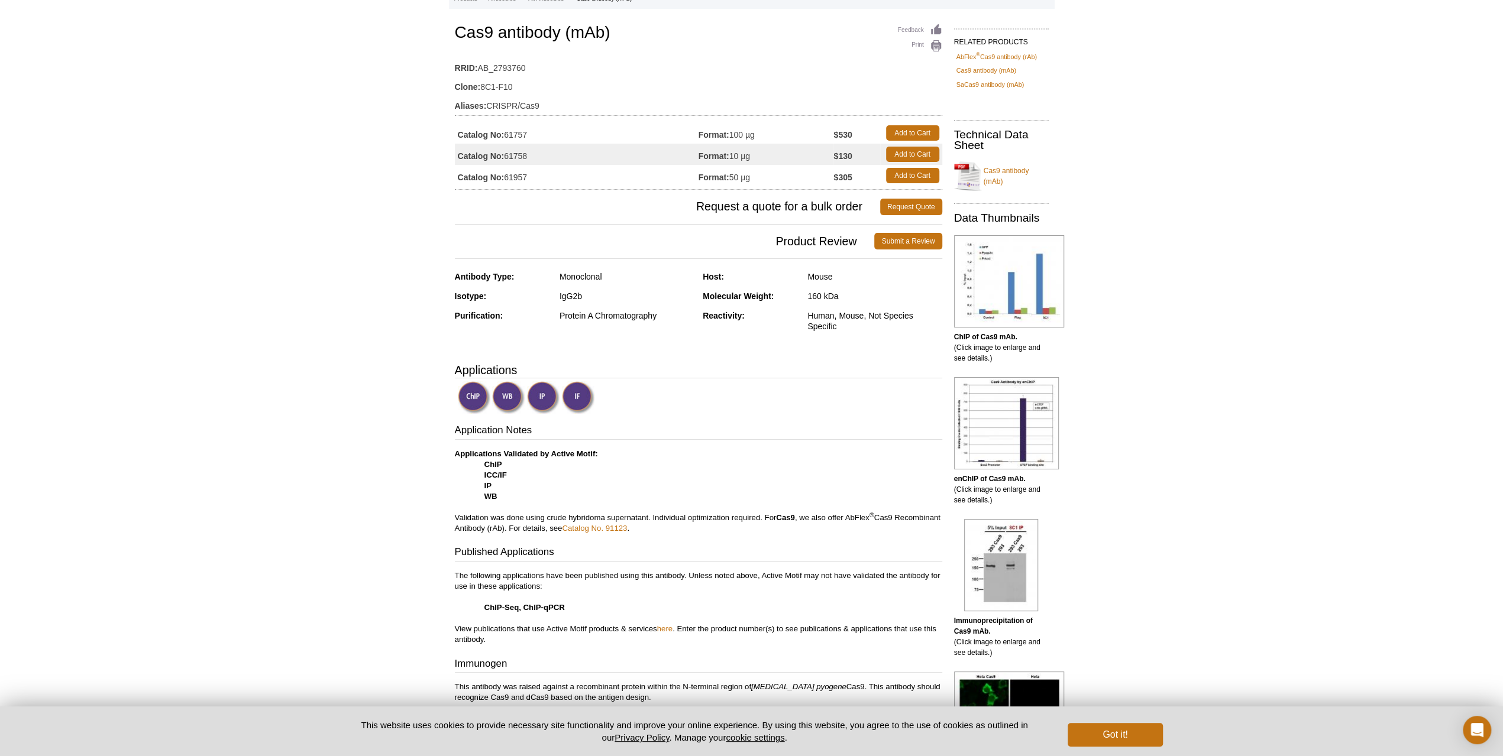
scroll to position [1, 0]
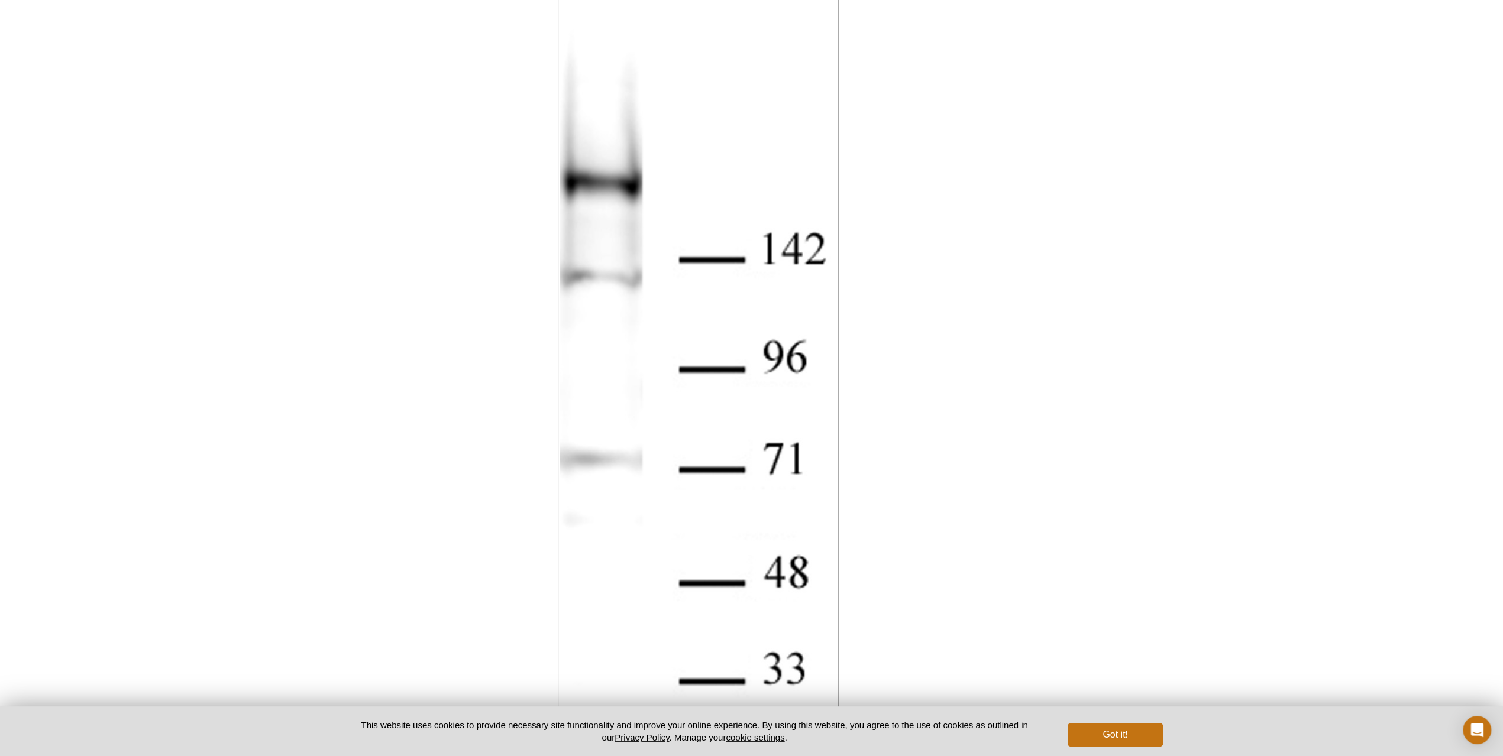
scroll to position [1419, 0]
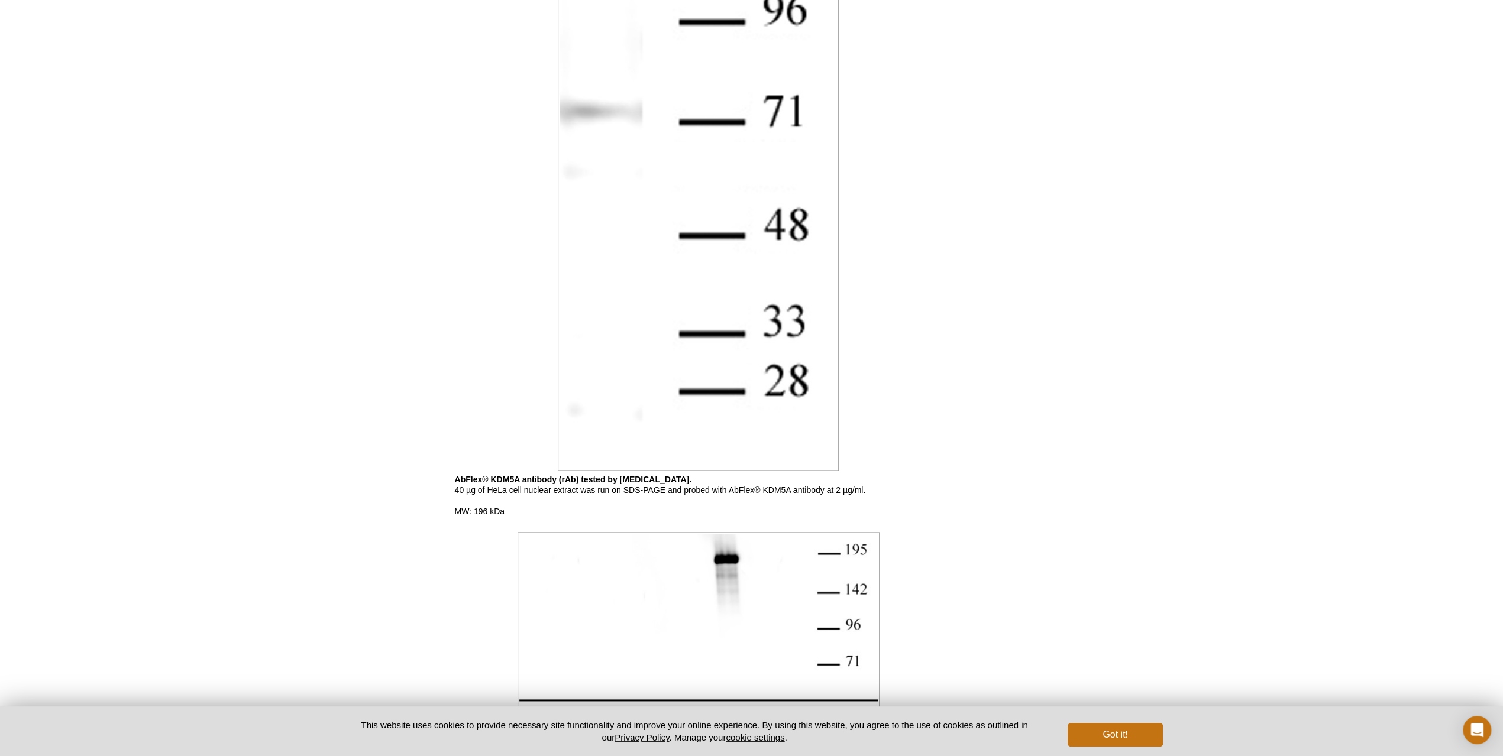
click at [482, 505] on p "AbFlex® KDM5A antibody (rAb) tested by [MEDICAL_DATA]. 40 µg of HeLa cell nucle…" at bounding box center [698, 495] width 487 height 43
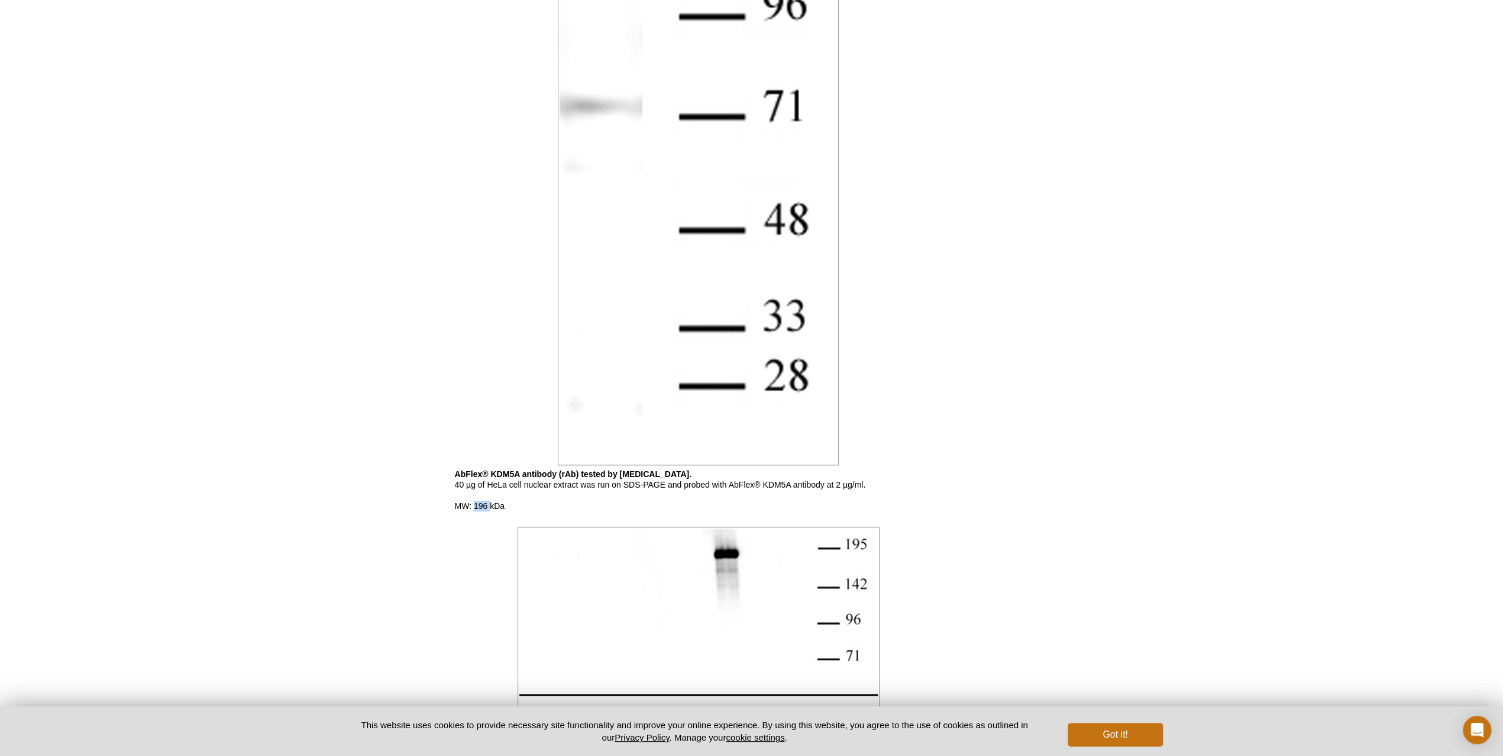
click at [482, 505] on p "AbFlex® KDM5A antibody (rAb) tested by [MEDICAL_DATA]. 40 µg of HeLa cell nucle…" at bounding box center [698, 490] width 487 height 43
copy p "196"
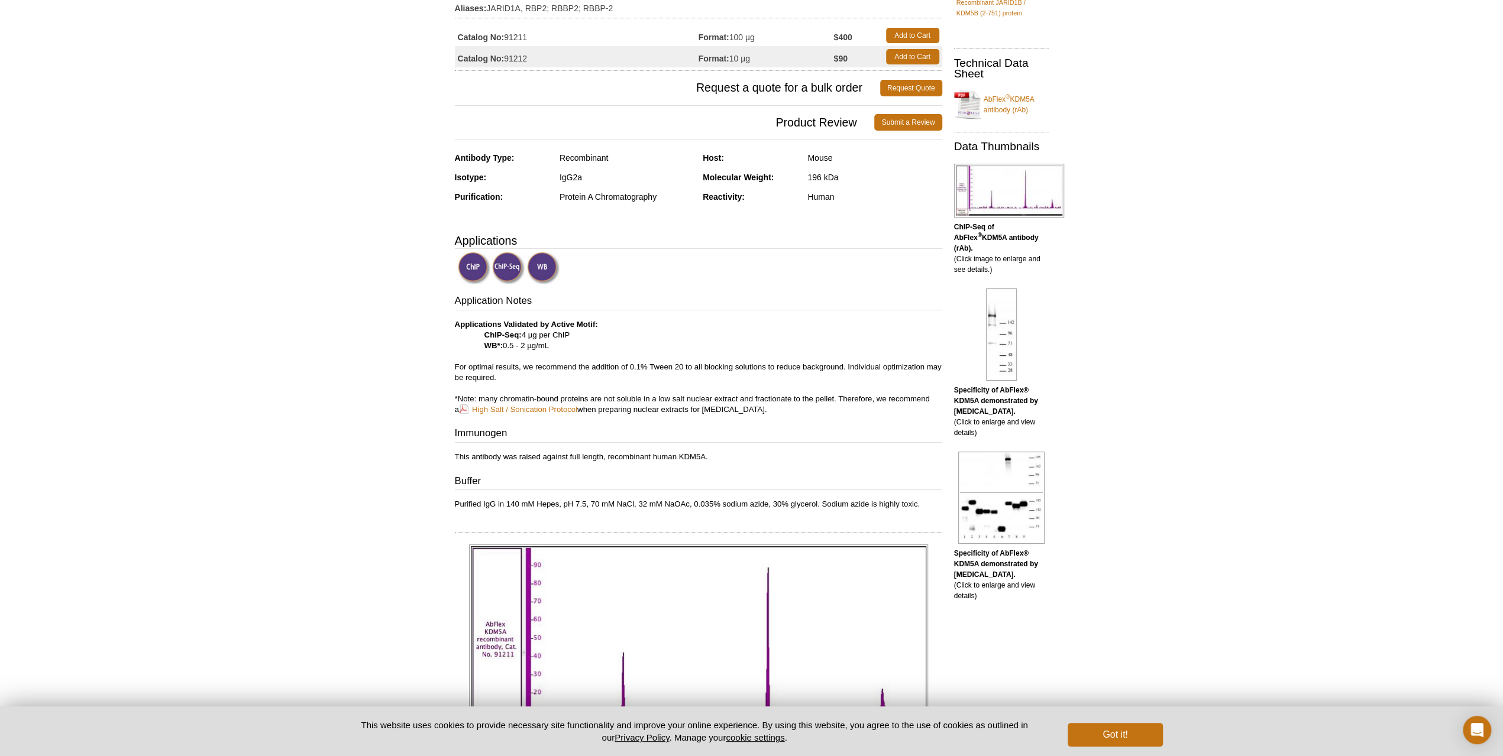
scroll to position [73, 0]
